Goal: Task Accomplishment & Management: Manage account settings

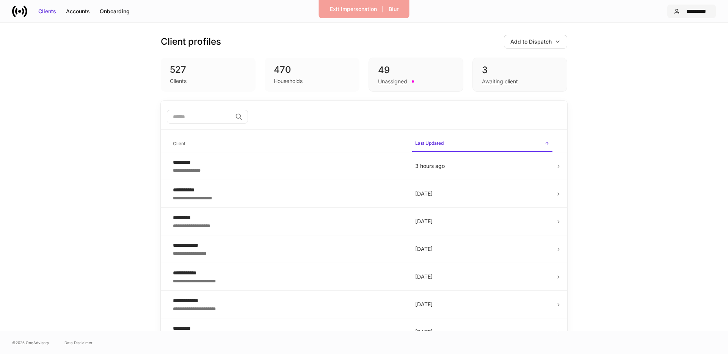
click at [695, 8] on div "**********" at bounding box center [696, 12] width 27 height 8
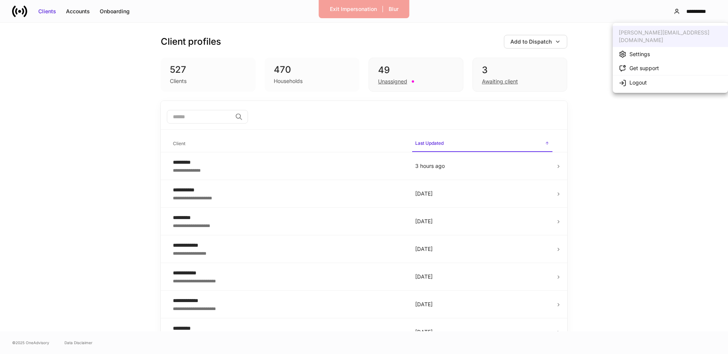
click at [638, 50] on div "Settings" at bounding box center [640, 54] width 20 height 8
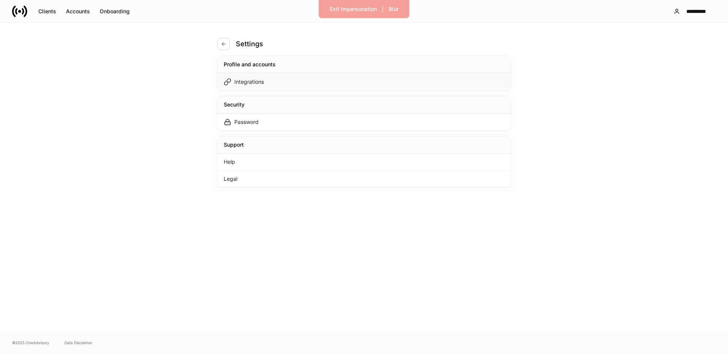
click at [290, 84] on div "Integrations" at bounding box center [364, 81] width 293 height 17
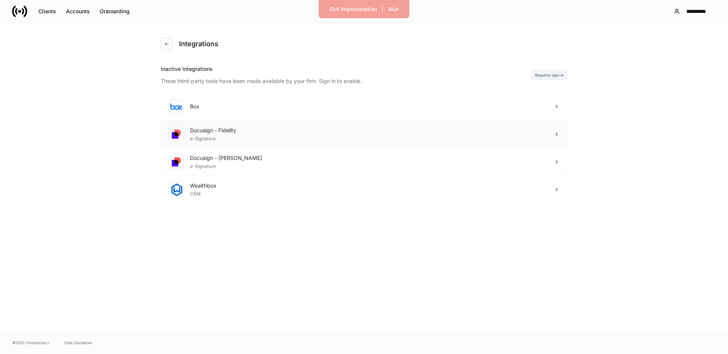
click at [263, 132] on div "Docusign - Fidelity e-Signature" at bounding box center [364, 135] width 406 height 28
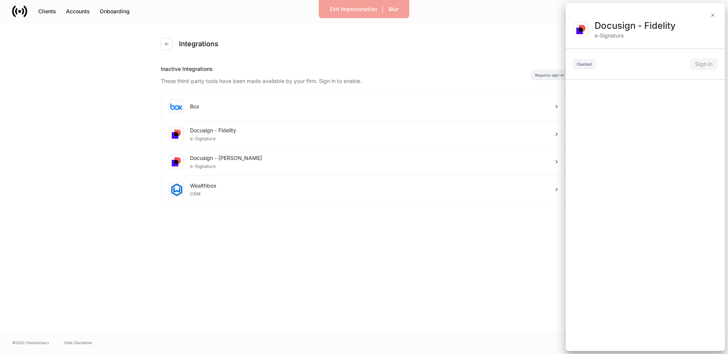
click at [259, 154] on div at bounding box center [364, 177] width 728 height 354
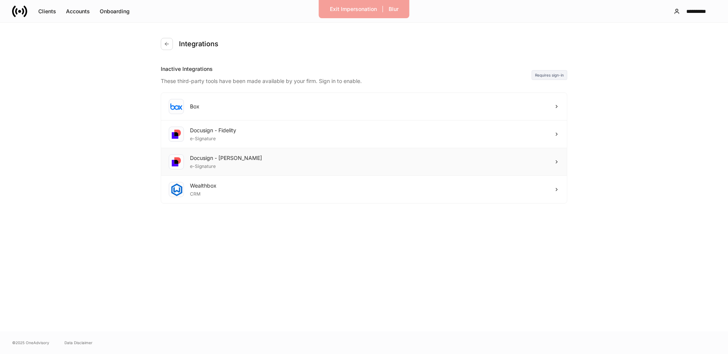
click at [255, 160] on div "Docusign - [PERSON_NAME] e-Signature" at bounding box center [364, 162] width 406 height 28
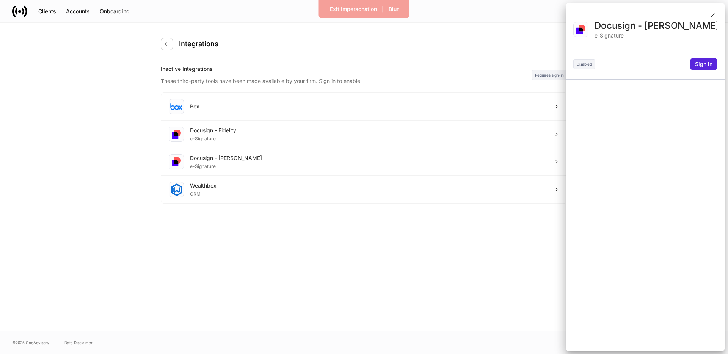
click at [257, 137] on div at bounding box center [364, 177] width 728 height 354
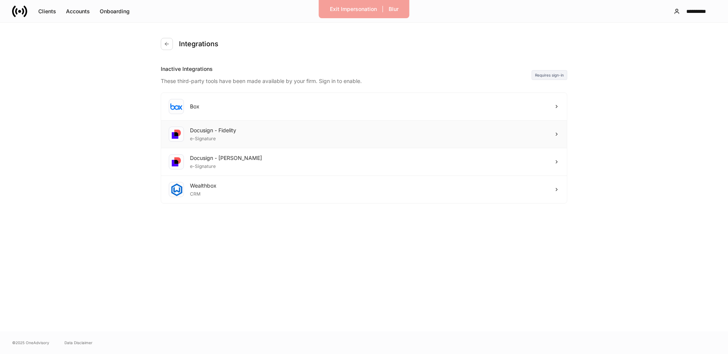
click at [261, 135] on div "Docusign - Fidelity e-Signature" at bounding box center [364, 135] width 406 height 28
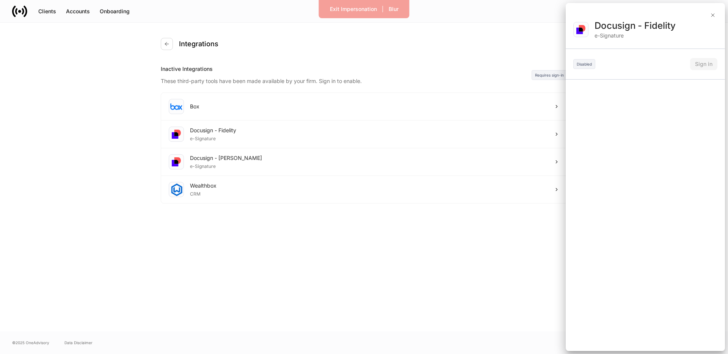
click at [393, 157] on div at bounding box center [364, 177] width 728 height 354
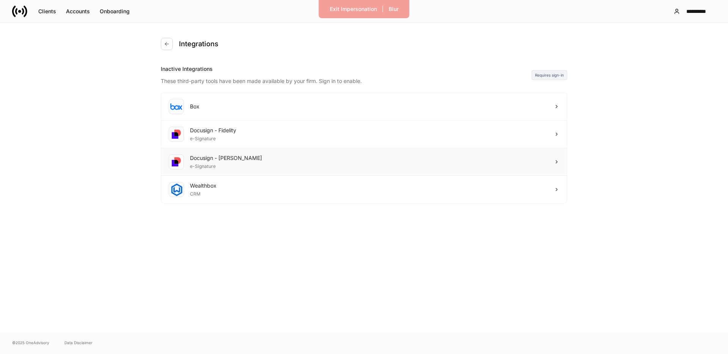
click at [393, 163] on div "Docusign - [PERSON_NAME] e-Signature" at bounding box center [364, 162] width 406 height 28
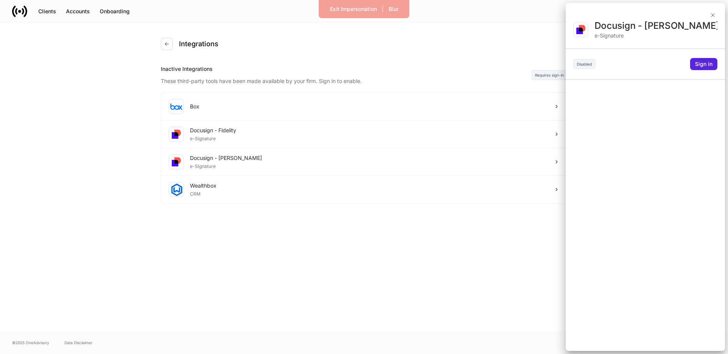
click at [401, 143] on div at bounding box center [364, 177] width 728 height 354
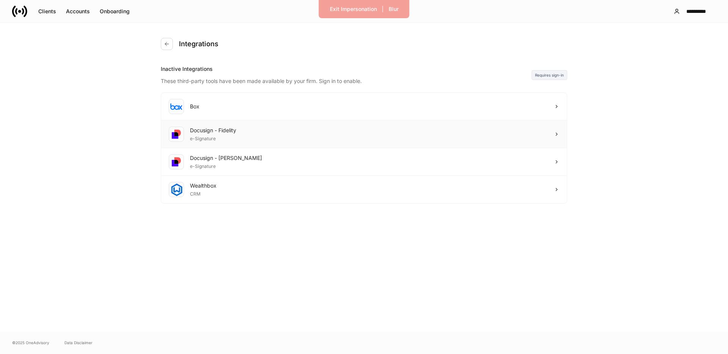
click at [390, 142] on div "Docusign - Fidelity e-Signature" at bounding box center [364, 135] width 406 height 28
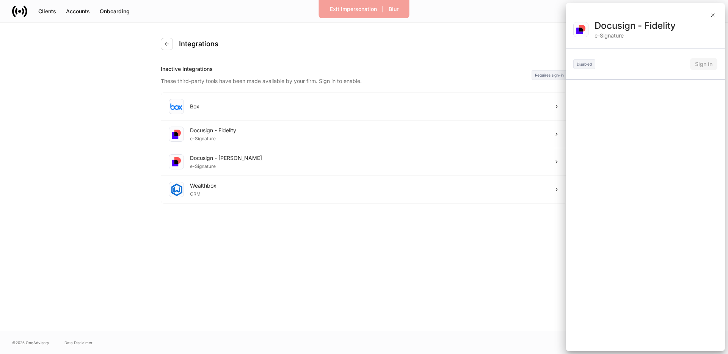
click at [466, 27] on div at bounding box center [364, 177] width 728 height 354
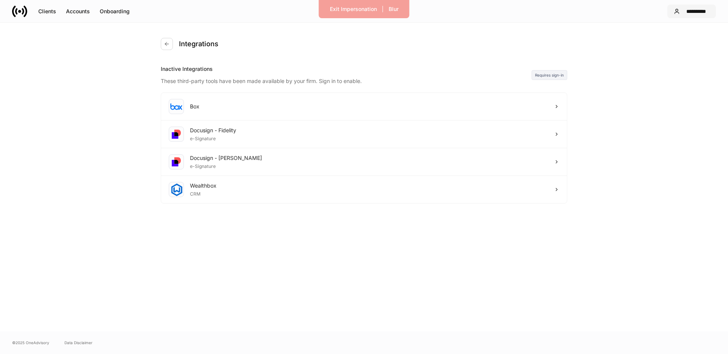
click at [690, 14] on div "**********" at bounding box center [696, 12] width 27 height 8
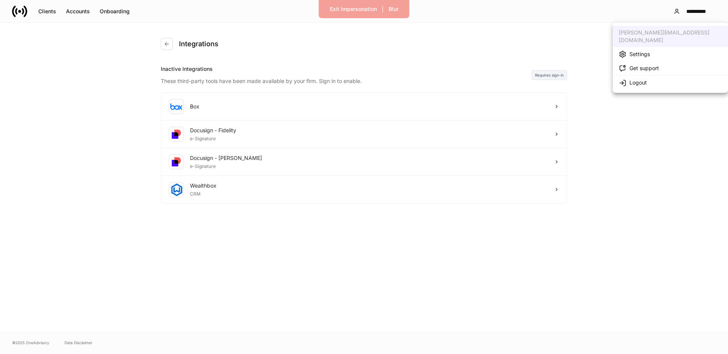
click at [635, 50] on div "Settings" at bounding box center [640, 54] width 20 height 8
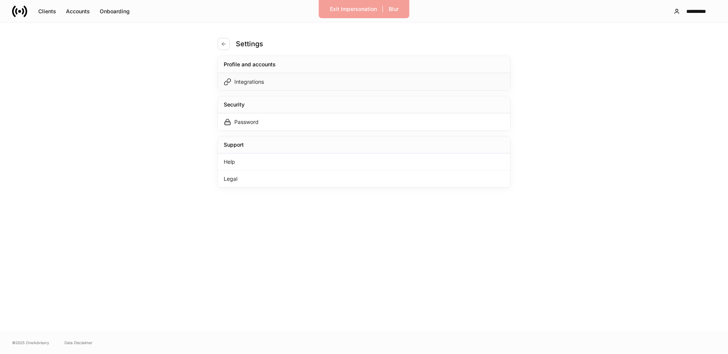
click at [266, 80] on div "Integrations" at bounding box center [364, 81] width 293 height 17
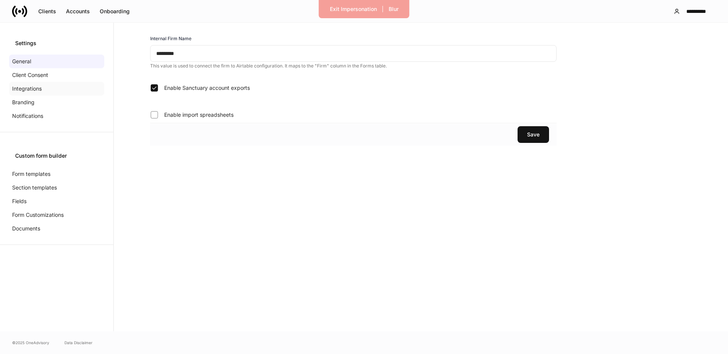
click at [38, 91] on p "Integrations" at bounding box center [27, 89] width 30 height 8
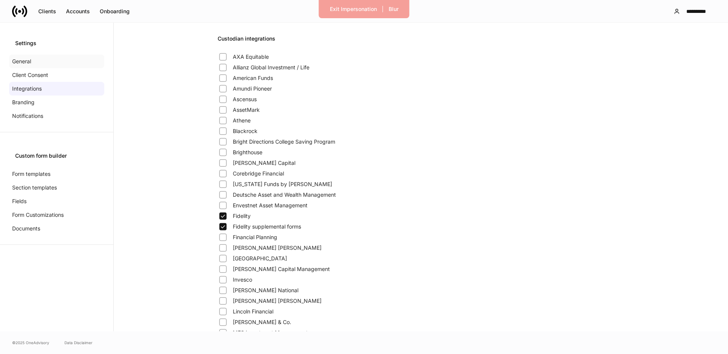
click at [28, 64] on p "General" at bounding box center [21, 62] width 19 height 8
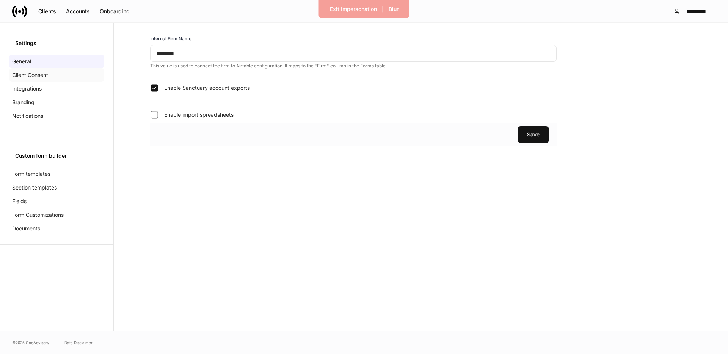
click at [30, 77] on p "Client Consent" at bounding box center [30, 75] width 36 height 8
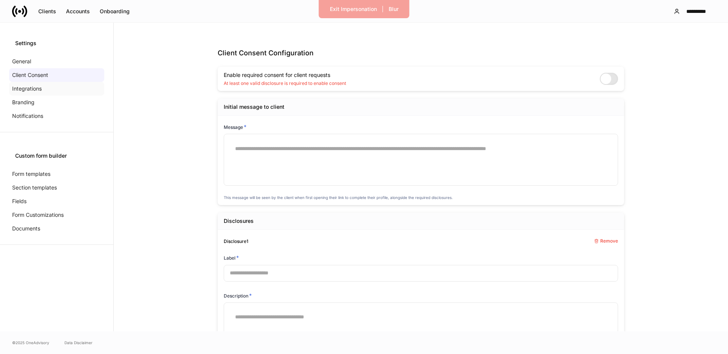
click at [28, 93] on div "Integrations" at bounding box center [56, 89] width 95 height 14
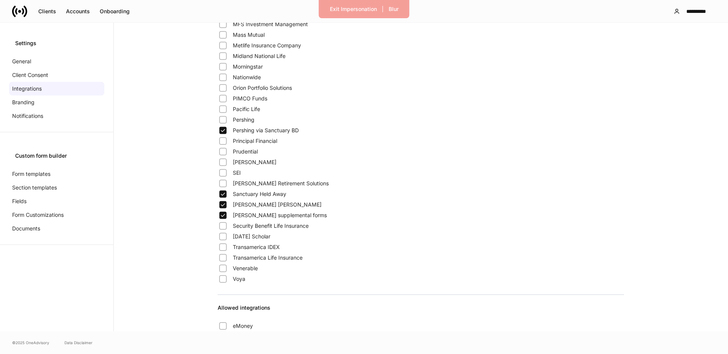
scroll to position [316, 0]
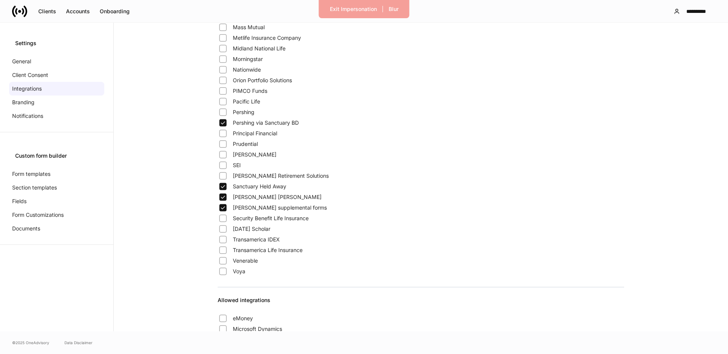
click at [165, 208] on div "Custodian integrations AXA Equitable Allianz Global Investment / Life American …" at bounding box center [421, 158] width 615 height 905
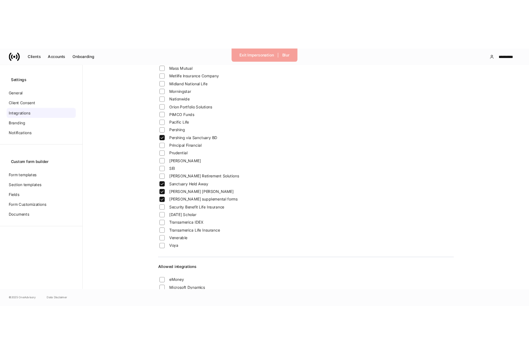
scroll to position [543, 0]
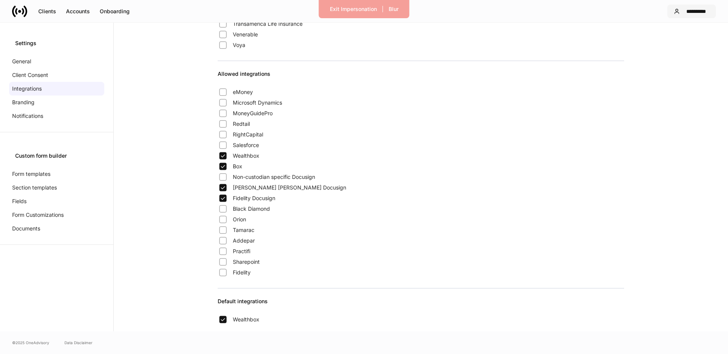
click at [694, 12] on div "**********" at bounding box center [696, 12] width 27 height 8
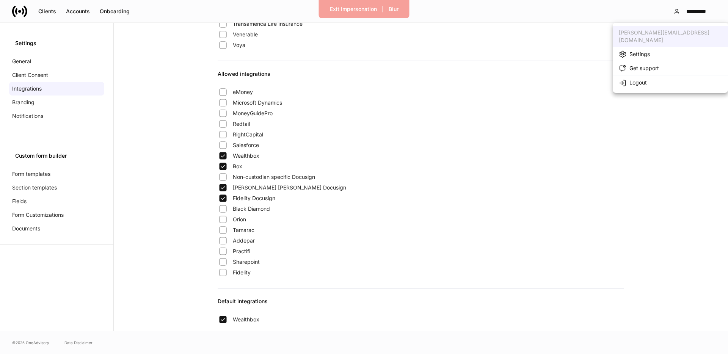
click at [642, 50] on div "Settings" at bounding box center [640, 54] width 20 height 8
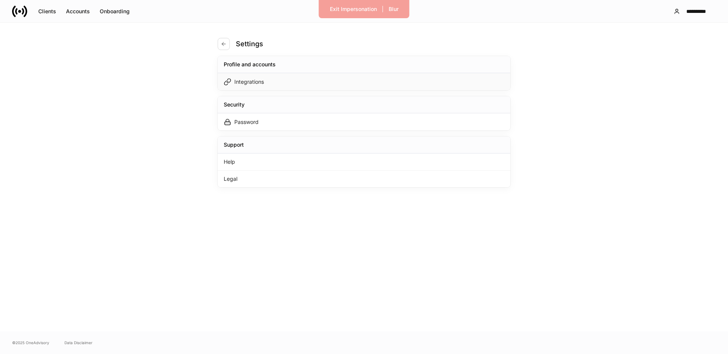
click at [269, 82] on div "Integrations" at bounding box center [364, 81] width 293 height 17
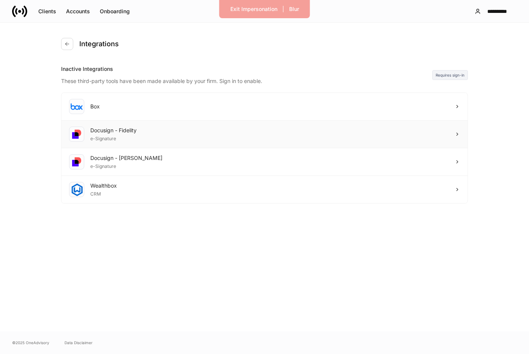
click at [360, 136] on div "Docusign - Fidelity e-Signature" at bounding box center [264, 135] width 406 height 28
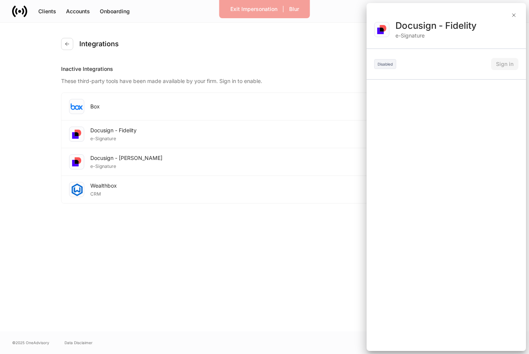
click at [389, 65] on div "Disabled" at bounding box center [385, 64] width 22 height 10
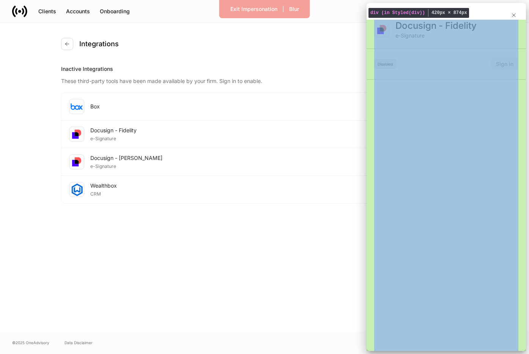
click at [496, 57] on div "Docusign - Fidelity e-Signature Disabled Sign in" at bounding box center [445, 186] width 159 height 332
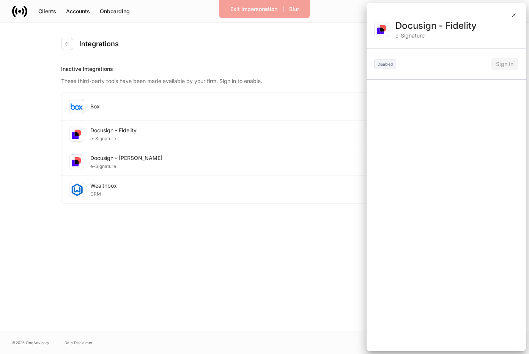
click at [133, 80] on div at bounding box center [264, 177] width 529 height 354
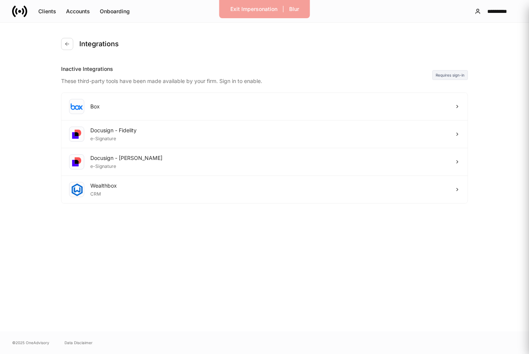
click at [133, 80] on div at bounding box center [264, 177] width 529 height 354
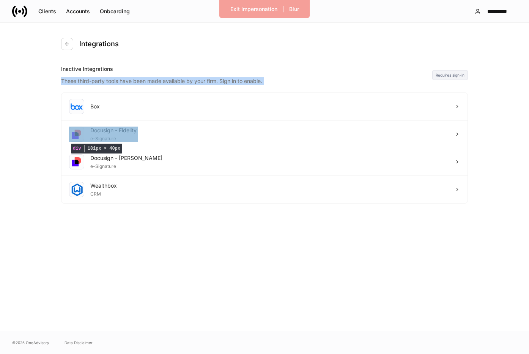
click at [133, 80] on div "These third-party tools have been made available by your firm. Sign in to enabl…" at bounding box center [246, 79] width 371 height 12
copy div "These third-party tools have been made available by your firm. Sign in to enabl…"
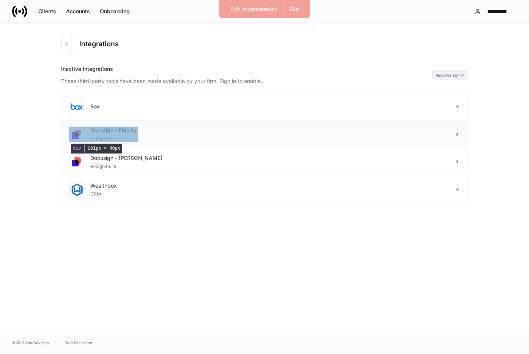
click at [164, 135] on div "Docusign - Fidelity e-Signature" at bounding box center [264, 135] width 406 height 28
click at [323, 130] on div "Docusign - Fidelity e-Signature" at bounding box center [264, 135] width 406 height 28
